Goal: Information Seeking & Learning: Learn about a topic

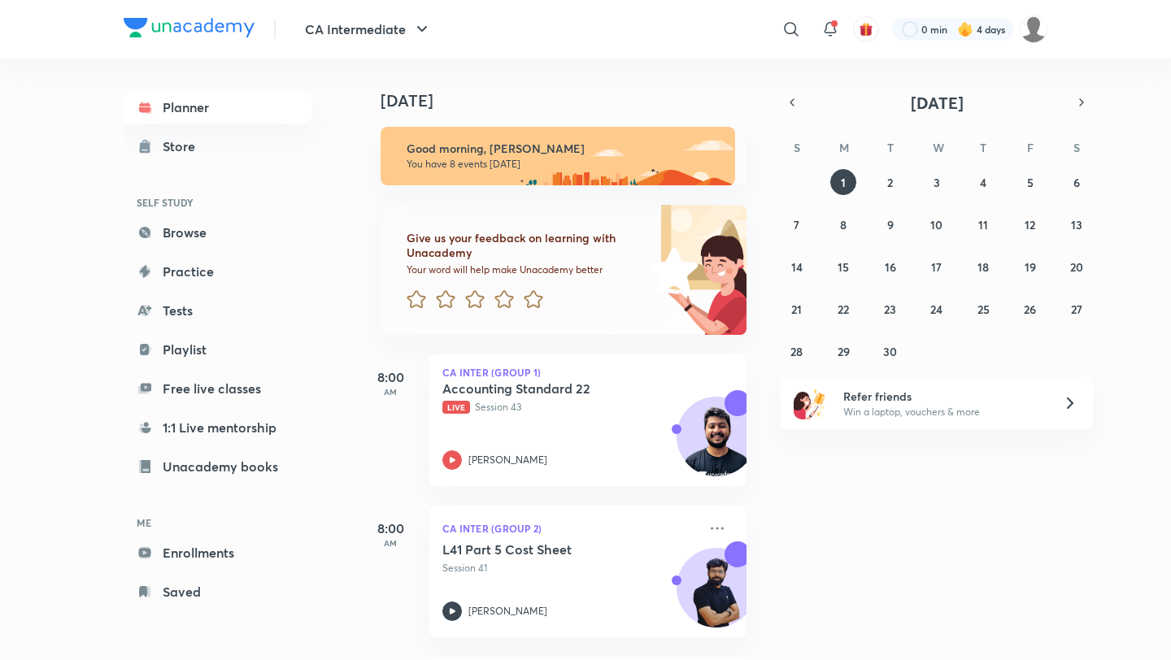
scroll to position [845, 0]
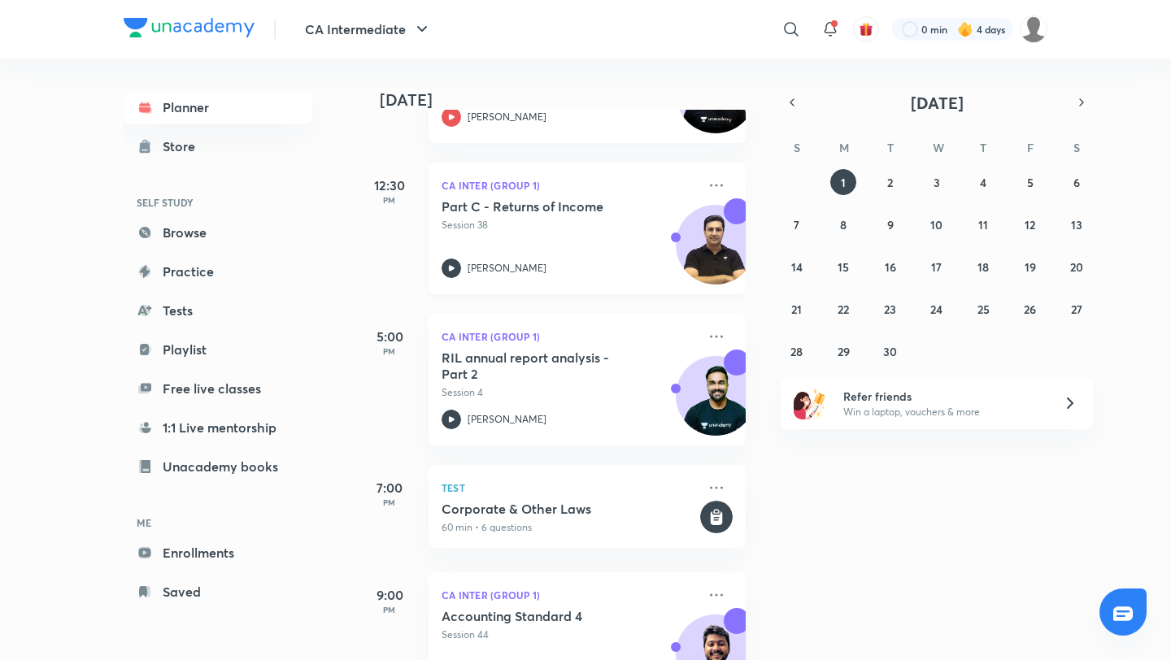
scroll to position [708, 1]
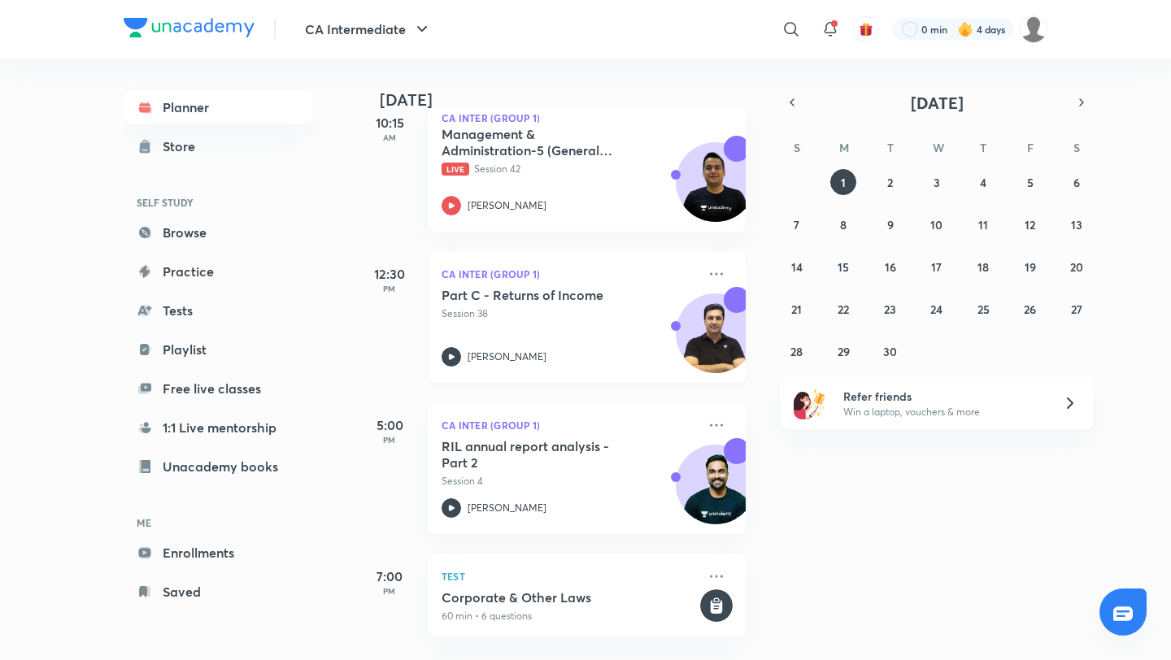
click at [535, 328] on div "Part C - Returns of Income Session 38 [PERSON_NAME]" at bounding box center [569, 327] width 255 height 80
